Goal: Information Seeking & Learning: Learn about a topic

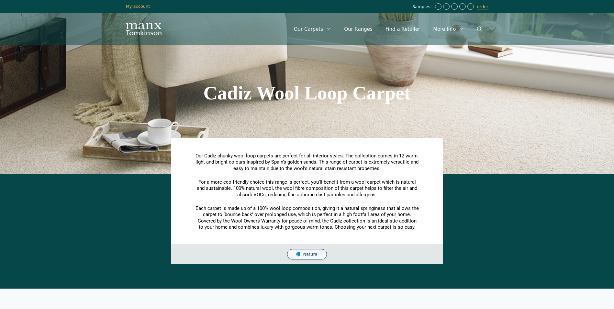
click at [564, 92] on section "Cadiz Wool Loop Carpet" at bounding box center [307, 93] width 614 height 162
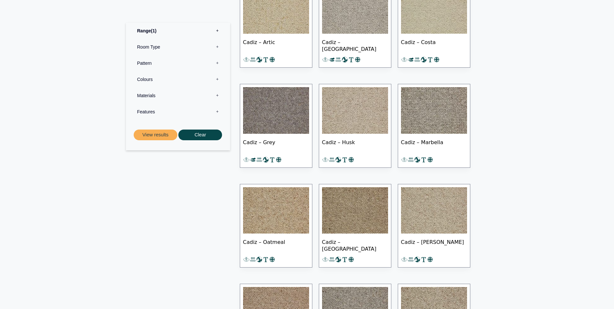
scroll to position [364, 0]
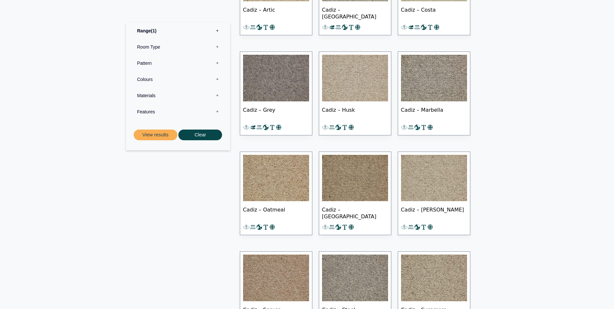
click at [352, 79] on img at bounding box center [355, 78] width 66 height 47
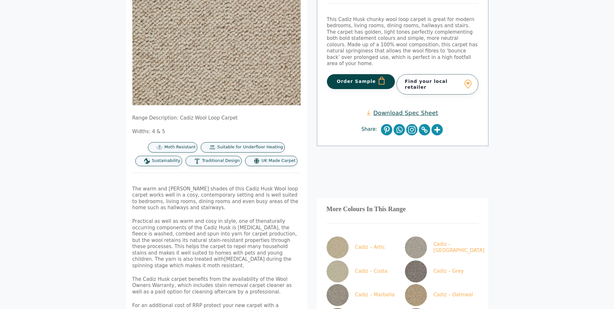
scroll to position [194, 0]
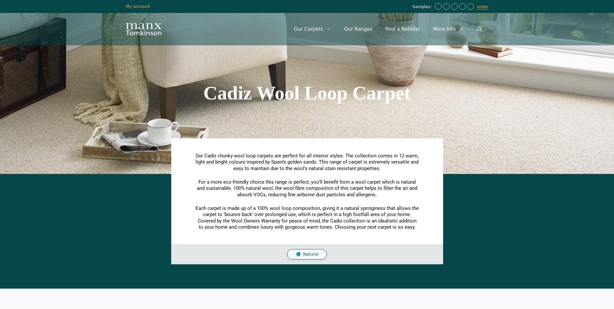
scroll to position [364, 0]
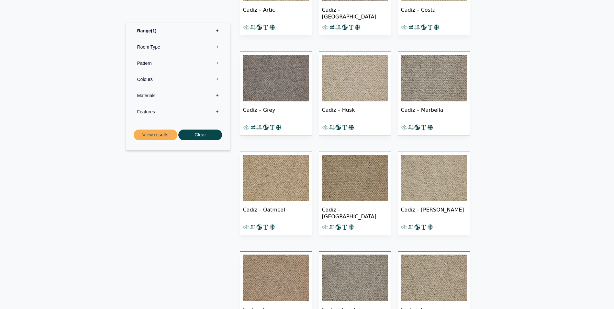
click at [361, 87] on img at bounding box center [355, 78] width 66 height 47
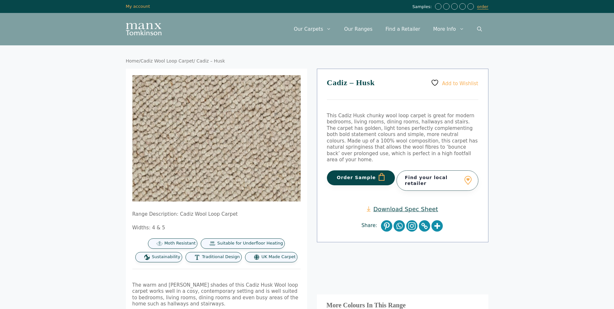
drag, startPoint x: 168, startPoint y: 149, endPoint x: 164, endPoint y: 160, distance: 12.1
drag, startPoint x: 164, startPoint y: 160, endPoint x: 16, endPoint y: 107, distance: 156.6
click at [3, 106] on body "Skip to content Samples: order My Account My account Menu Menu Our Carpets View…" at bounding box center [307, 278] width 614 height 556
